Goal: Find specific page/section: Find specific page/section

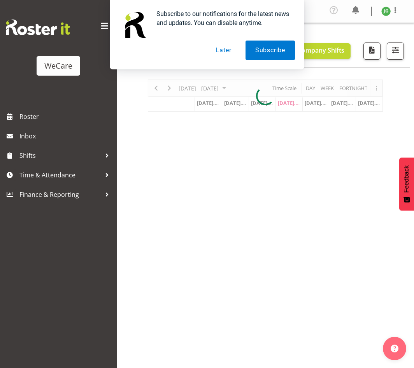
click at [391, 51] on div "Subscribe to our notifications for the latest news and updates. You can disable…" at bounding box center [207, 34] width 414 height 69
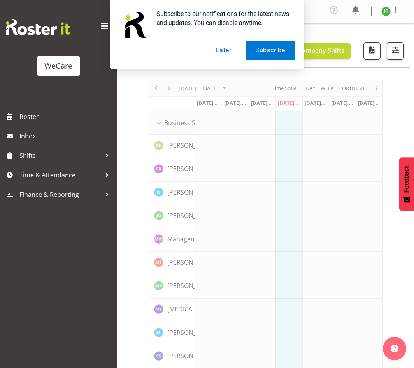
click at [225, 48] on button "Later" at bounding box center [223, 50] width 35 height 19
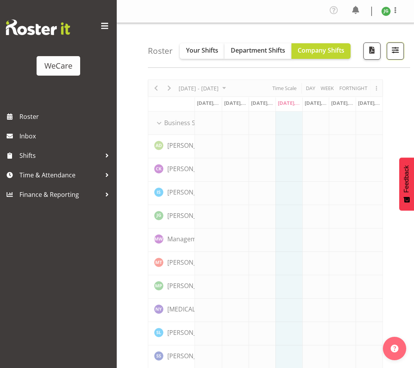
click at [395, 53] on span "button" at bounding box center [396, 50] width 10 height 10
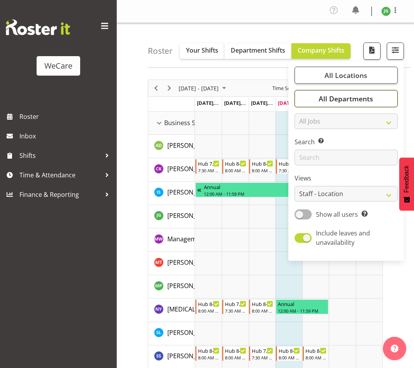
click at [343, 101] on span "All Departments" at bounding box center [346, 98] width 55 height 9
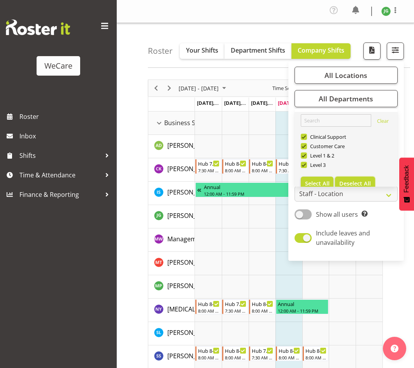
click at [345, 182] on span "Deselect All" at bounding box center [356, 183] width 32 height 7
checkbox input "false"
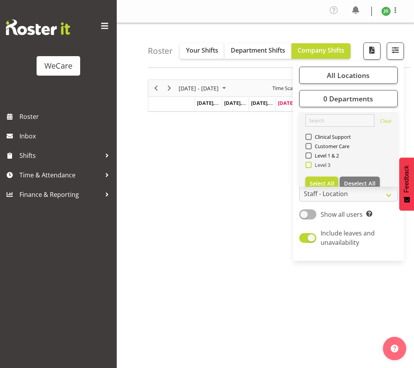
click at [310, 165] on span at bounding box center [309, 165] width 6 height 6
click at [310, 165] on input "Level 3" at bounding box center [308, 164] width 5 height 5
checkbox input "true"
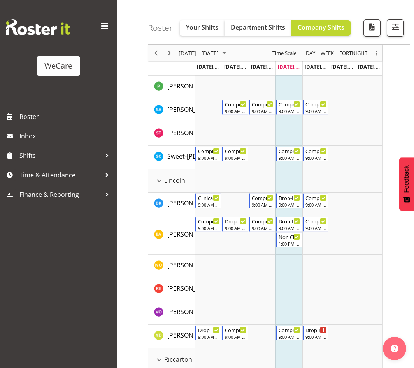
scroll to position [467, 0]
